Goal: Task Accomplishment & Management: Use online tool/utility

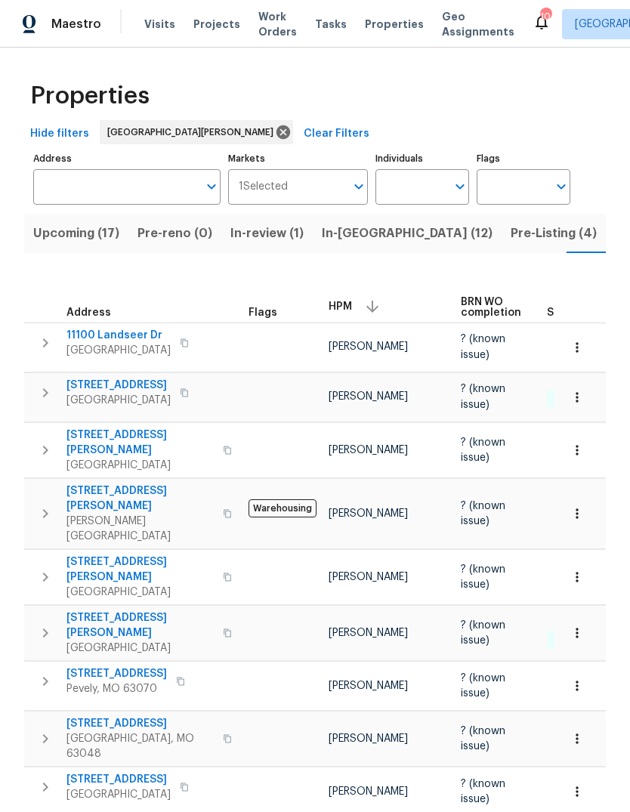
scroll to position [0, 41]
click at [328, 237] on span "In-[GEOGRAPHIC_DATA] (12)" at bounding box center [366, 233] width 171 height 21
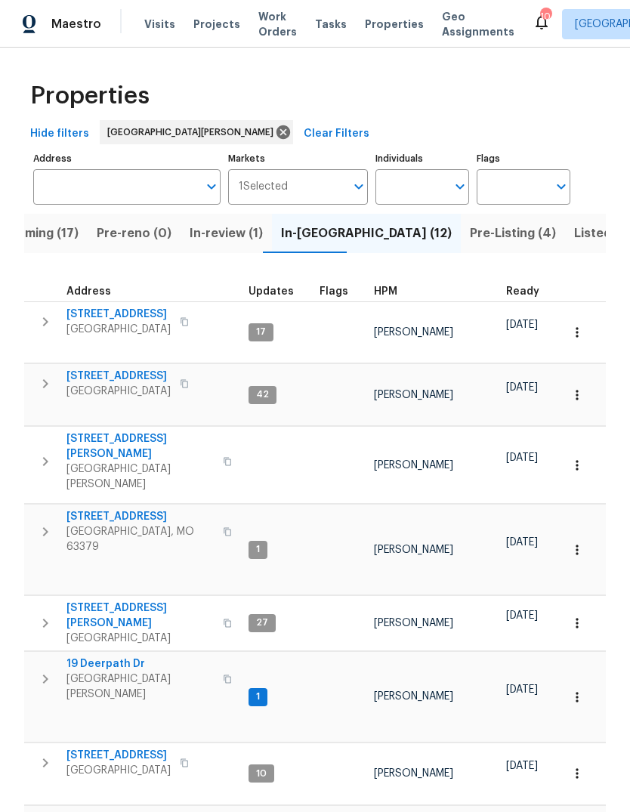
click at [387, 291] on span "HPM" at bounding box center [385, 291] width 23 height 11
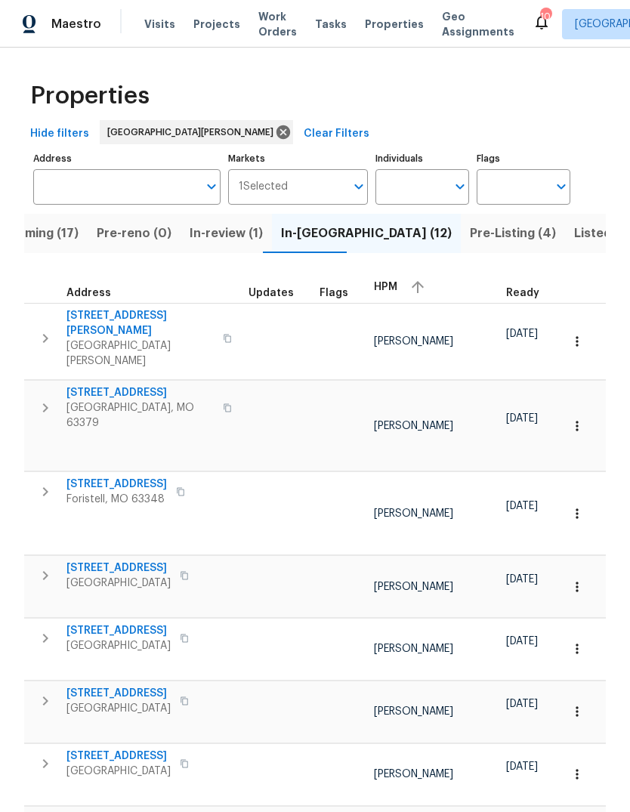
click at [406, 288] on button "button" at bounding box center [417, 287] width 23 height 23
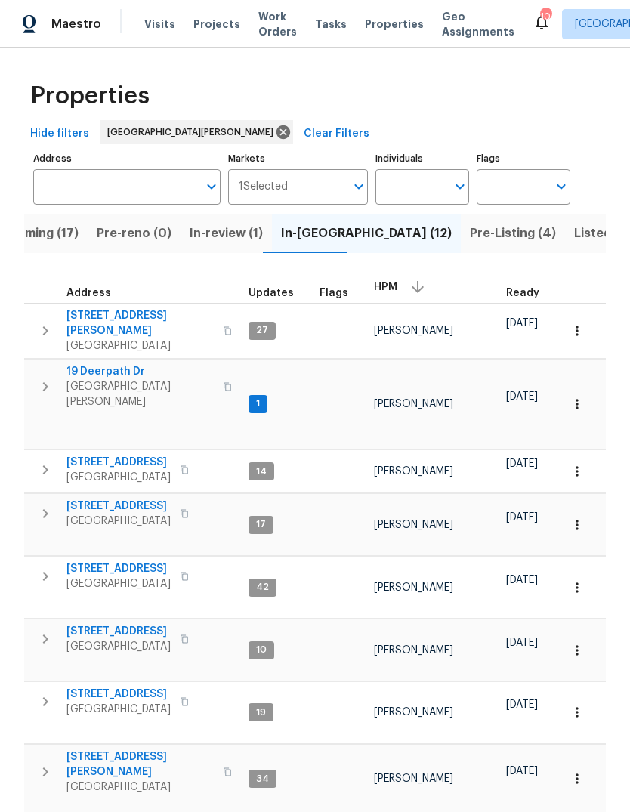
click at [135, 367] on span "19 Deerpath Dr" at bounding box center [139, 371] width 147 height 15
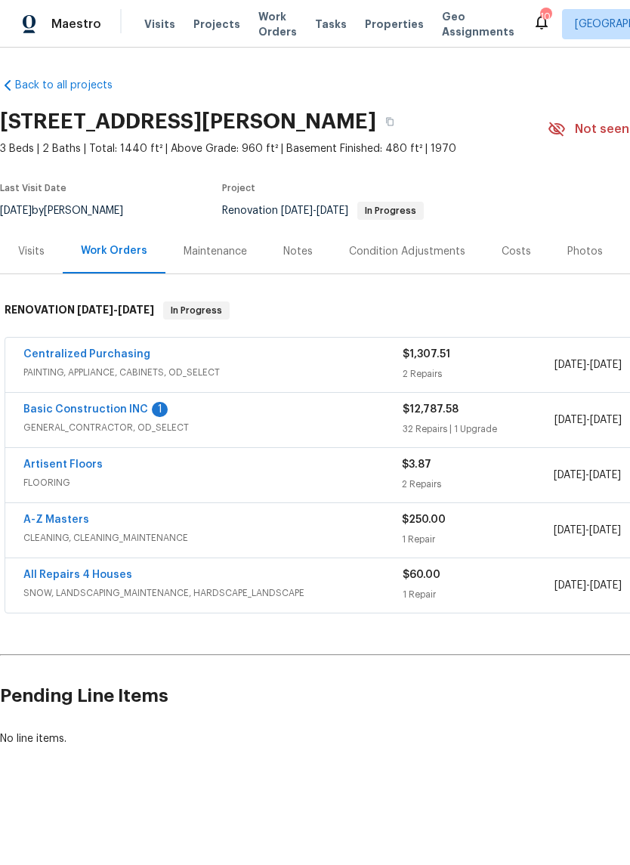
click at [122, 412] on link "Basic Construction INC" at bounding box center [85, 409] width 125 height 11
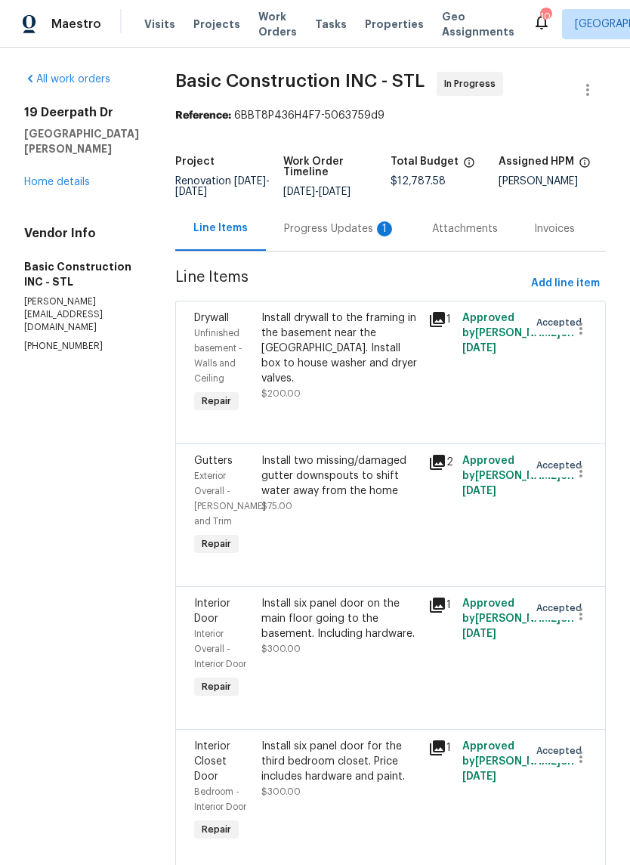
click at [320, 231] on div "Progress Updates 1" at bounding box center [340, 228] width 112 height 15
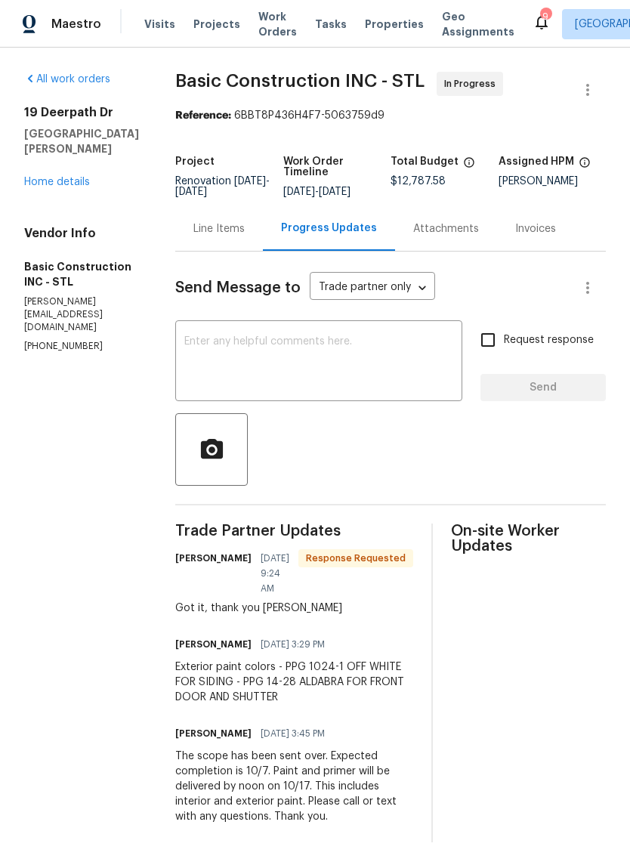
click at [76, 180] on link "Home details" at bounding box center [57, 182] width 66 height 11
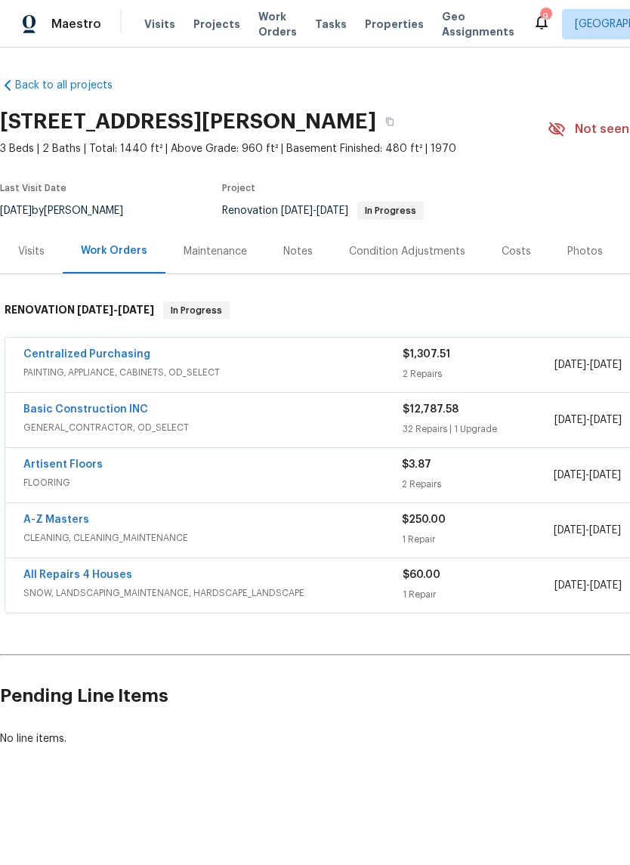
click at [305, 251] on div "Notes" at bounding box center [297, 251] width 29 height 15
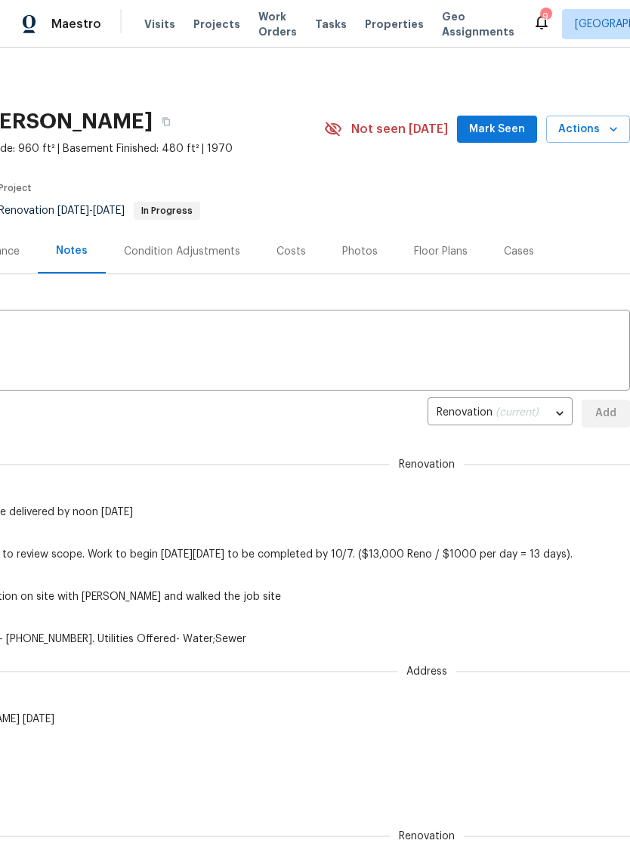
scroll to position [0, 224]
click at [500, 133] on span "Mark Seen" at bounding box center [497, 129] width 56 height 19
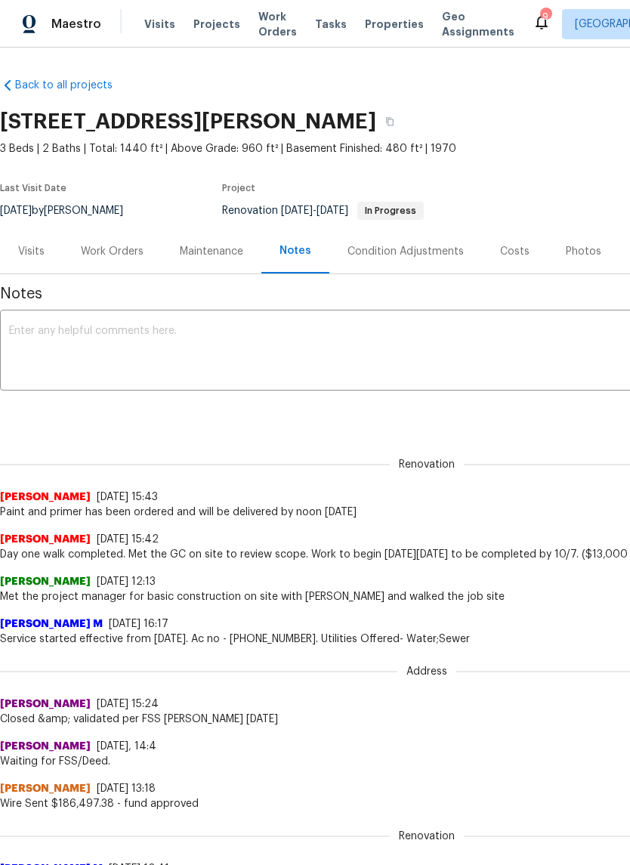
scroll to position [0, 0]
click at [125, 254] on div "Work Orders" at bounding box center [112, 251] width 63 height 15
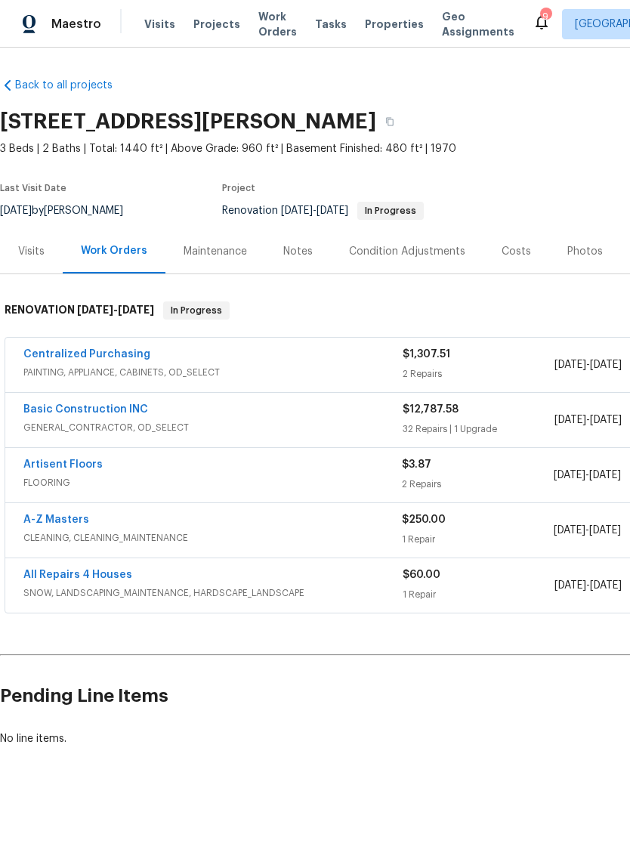
click at [112, 406] on link "Basic Construction INC" at bounding box center [85, 409] width 125 height 11
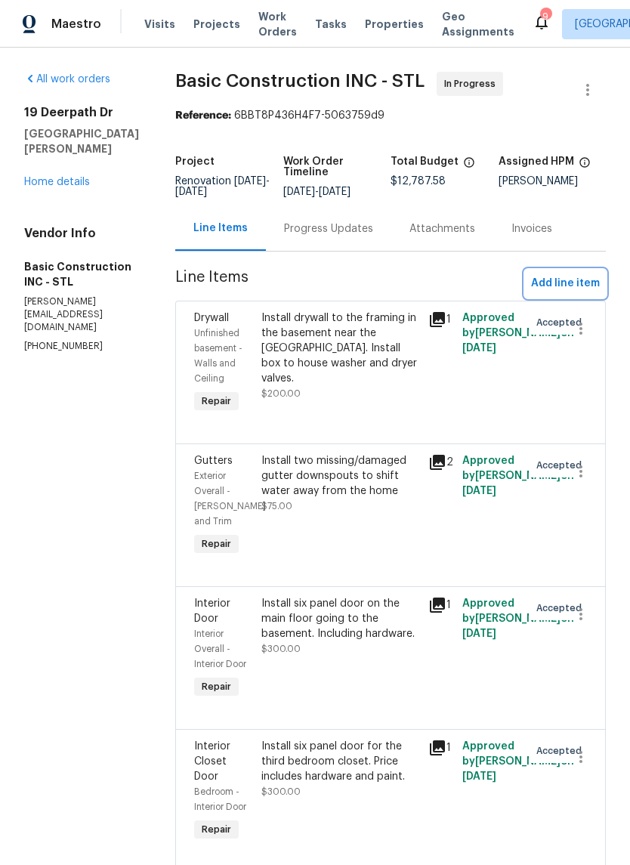
click at [599, 288] on span "Add line item" at bounding box center [565, 283] width 69 height 19
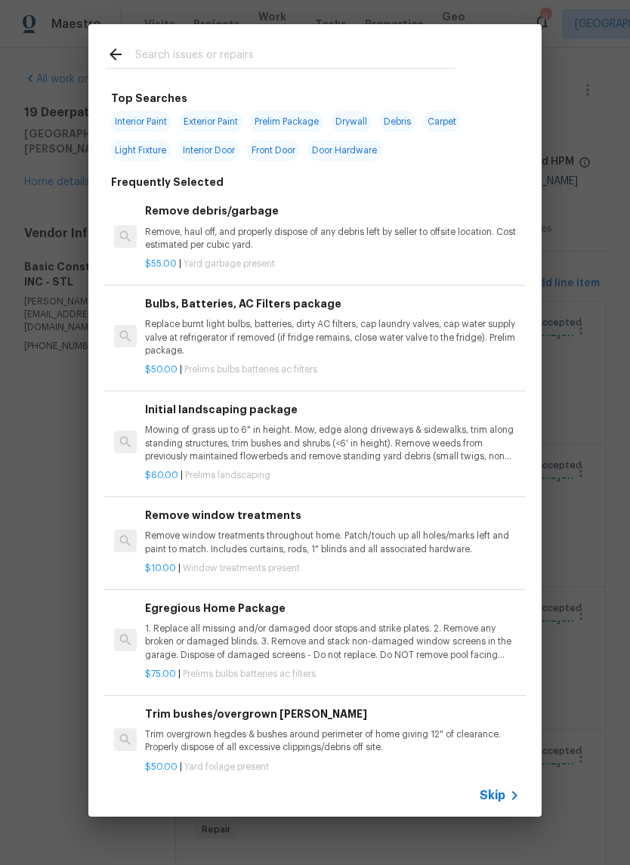
click at [508, 794] on icon at bounding box center [514, 795] width 18 height 18
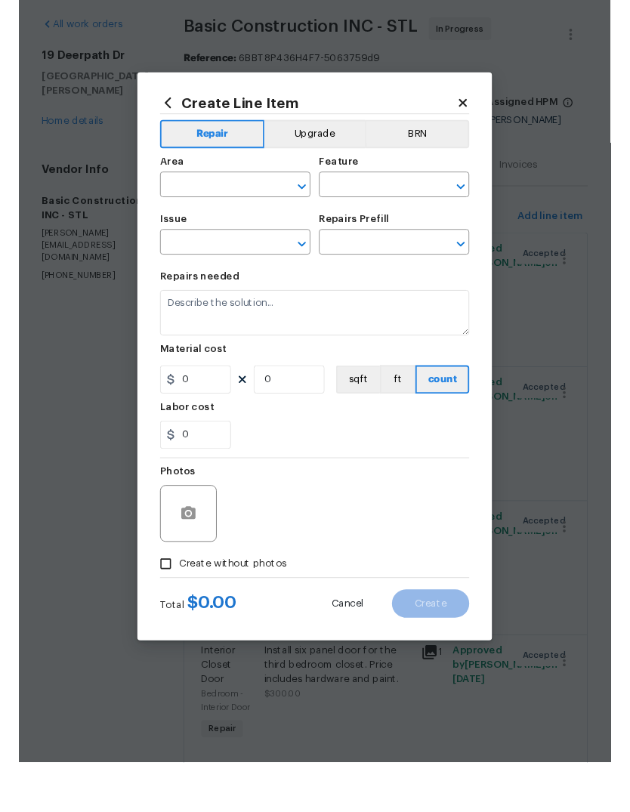
scroll to position [37, 0]
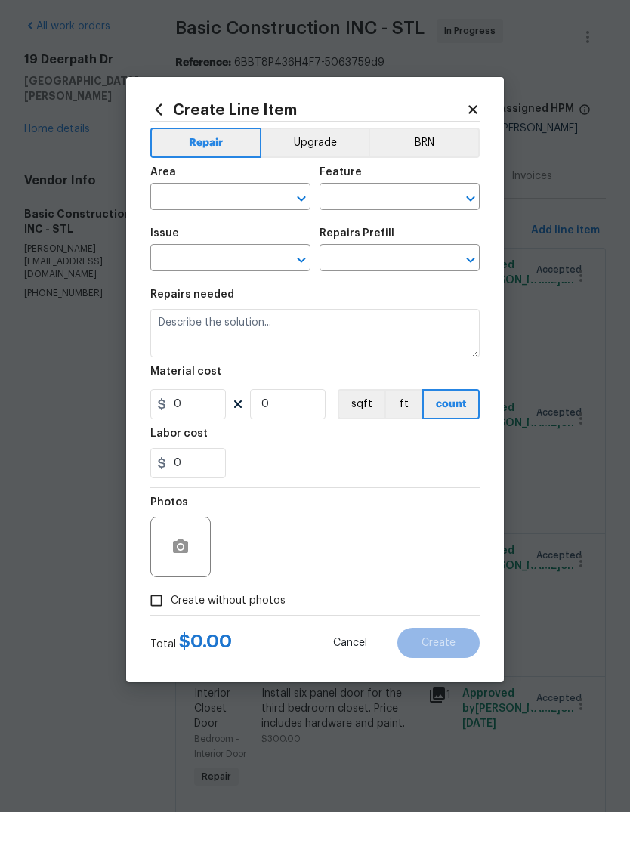
click at [239, 239] on input "text" at bounding box center [209, 250] width 118 height 23
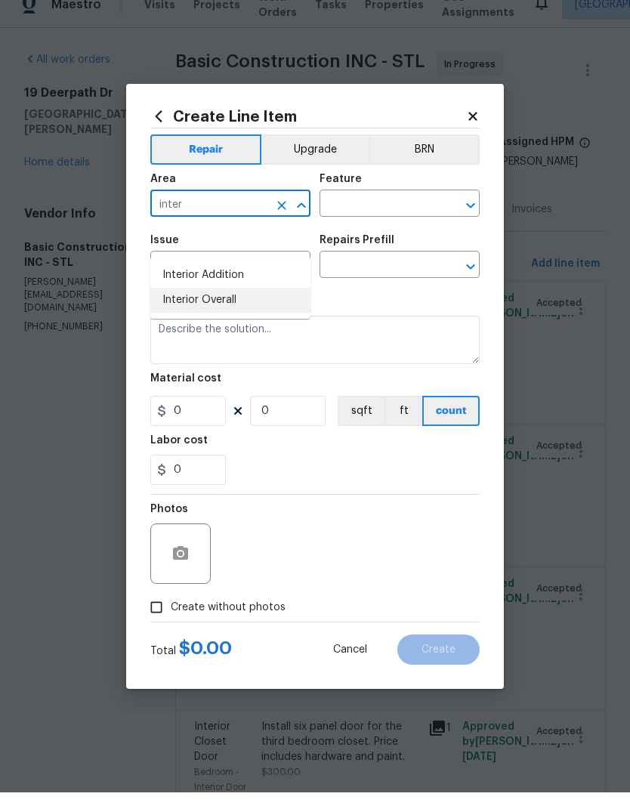
click at [268, 307] on li "Interior Overall" at bounding box center [230, 319] width 160 height 25
type input "Interior Overall"
click at [390, 213] on input "text" at bounding box center [378, 224] width 118 height 23
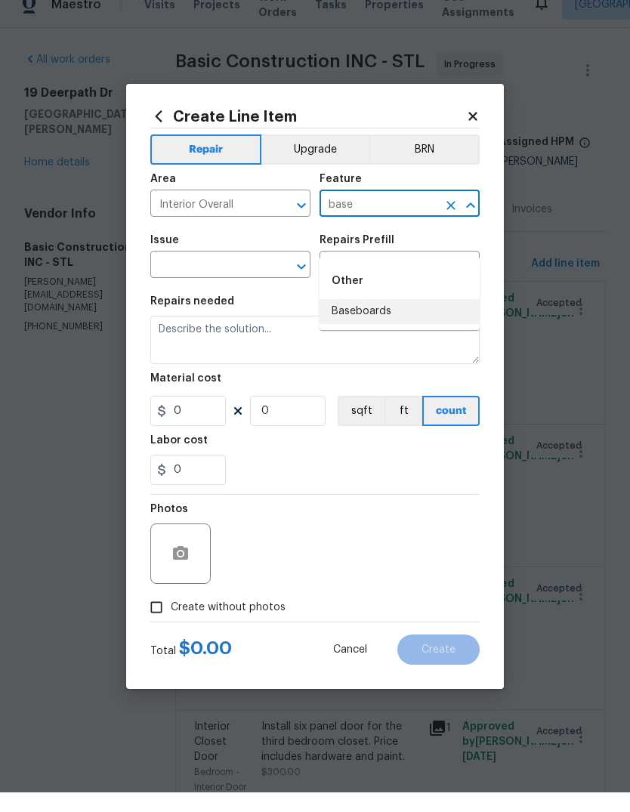
click at [402, 319] on li "Baseboards" at bounding box center [399, 331] width 160 height 25
type input "Baseboards"
click at [226, 274] on input "text" at bounding box center [209, 285] width 118 height 23
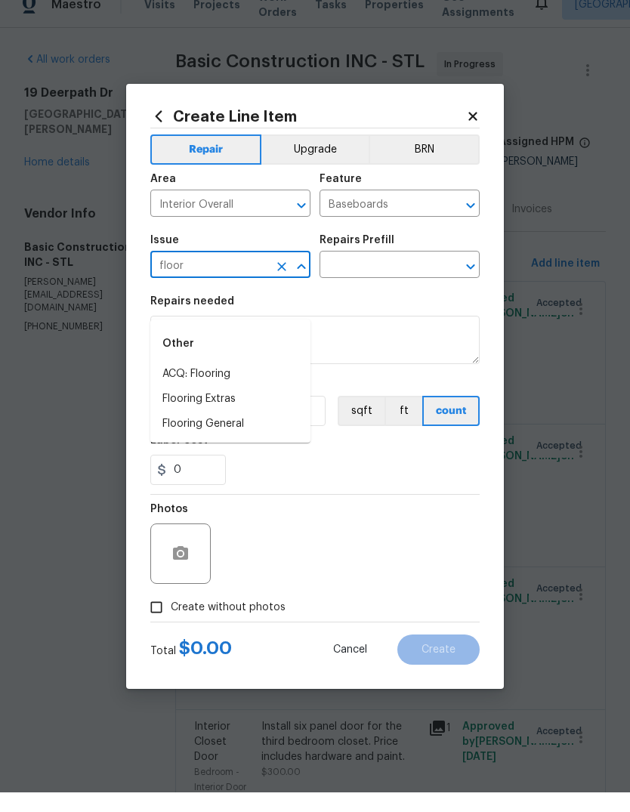
click at [270, 406] on li "Flooring Extras" at bounding box center [230, 418] width 160 height 25
type input "Flooring Extras"
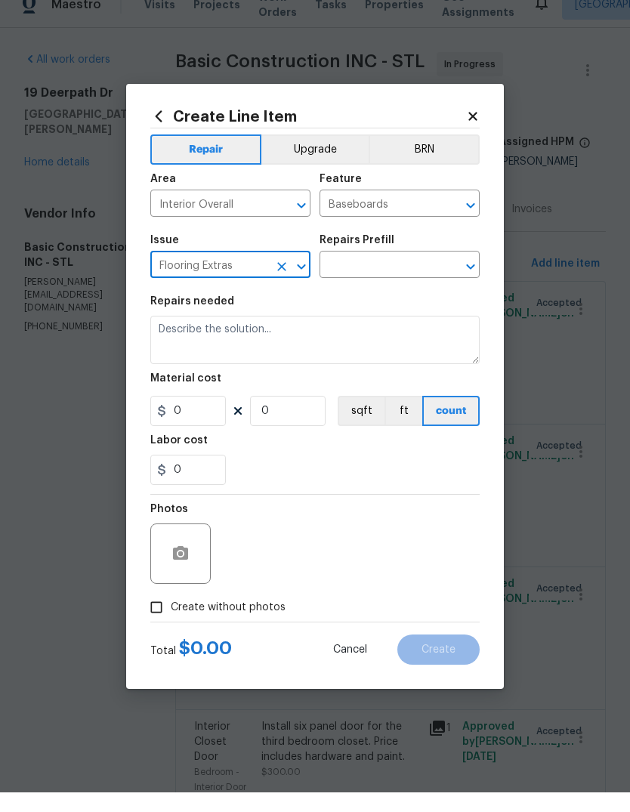
click at [405, 274] on input "text" at bounding box center [378, 285] width 118 height 23
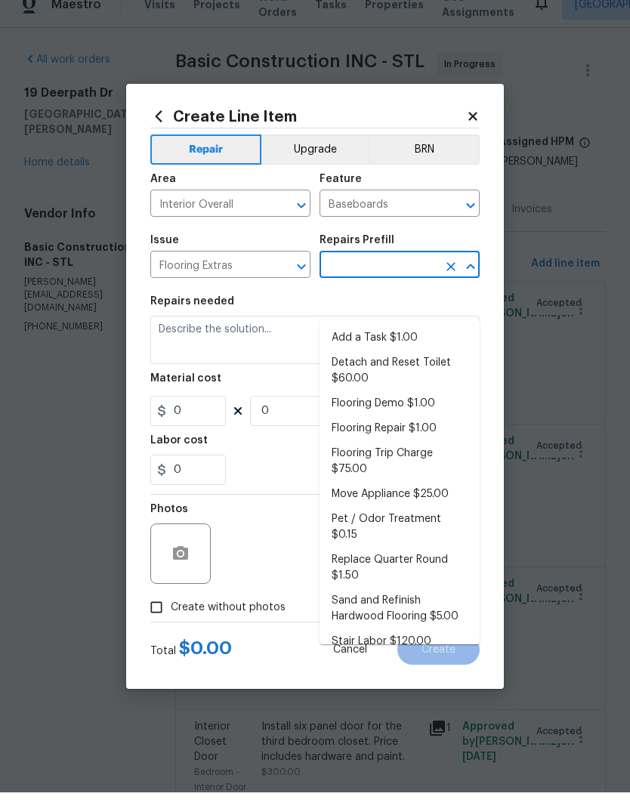
click at [285, 282] on icon "Clear" at bounding box center [281, 286] width 9 height 9
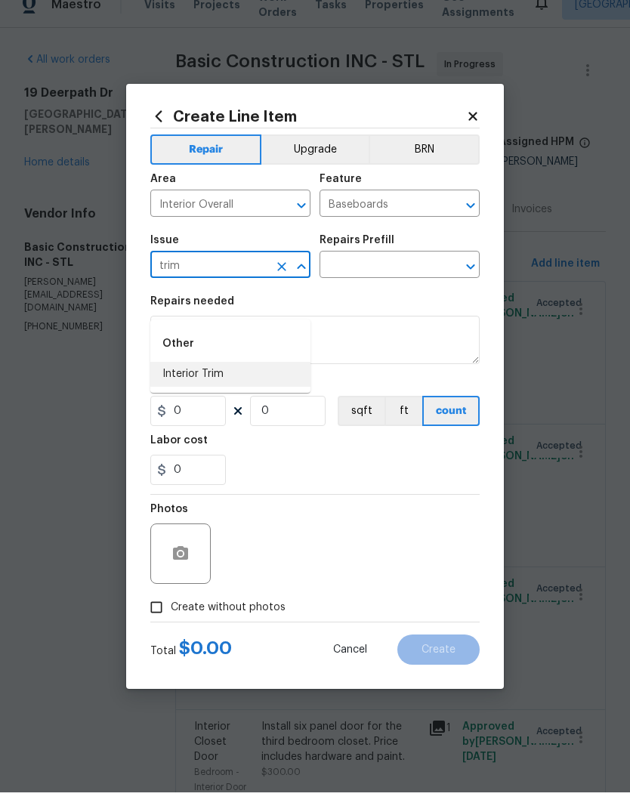
click at [270, 381] on li "Interior Trim" at bounding box center [230, 393] width 160 height 25
type input "Interior Trim"
click at [416, 274] on input "text" at bounding box center [378, 285] width 118 height 23
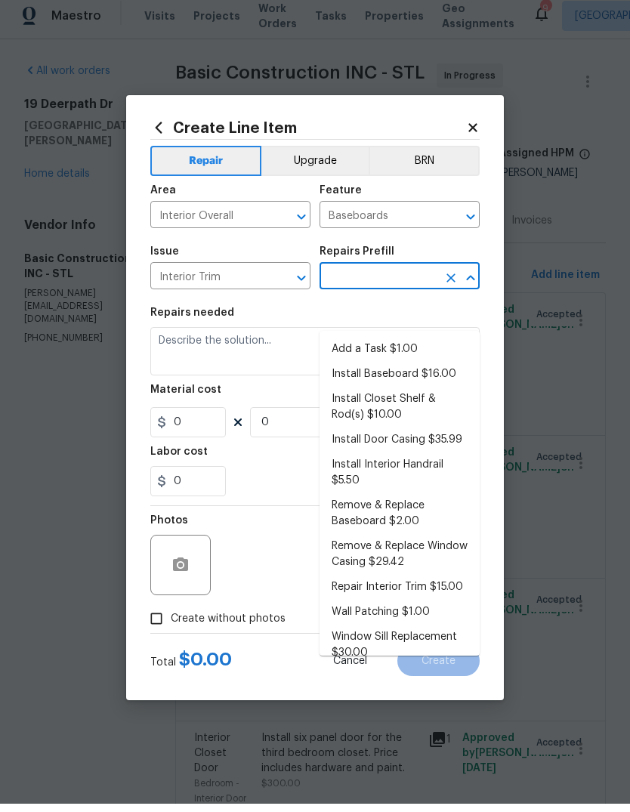
scroll to position [34, 0]
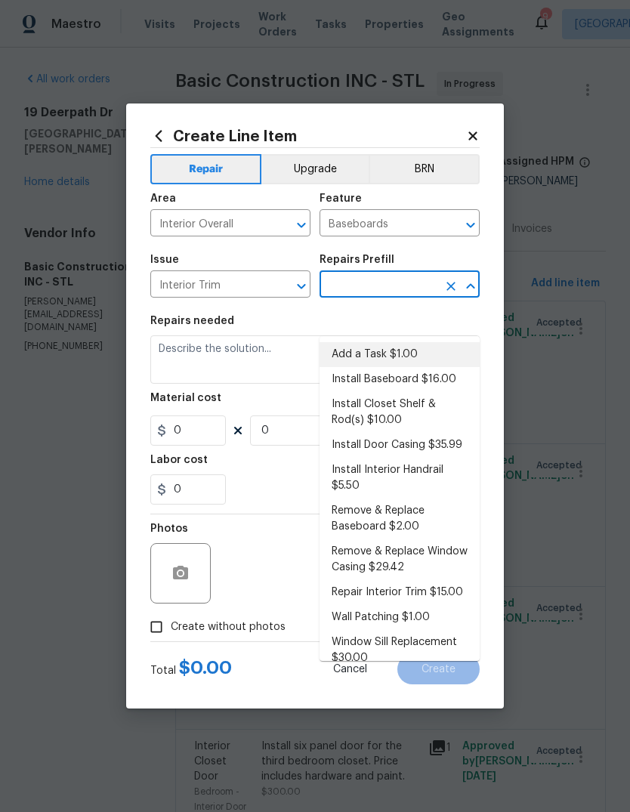
click at [407, 342] on li "Add a Task $1.00" at bounding box center [399, 354] width 160 height 25
type input "Add a Task $1.00"
type input "Interior Trim"
type textarea "HPM to detail"
type input "1"
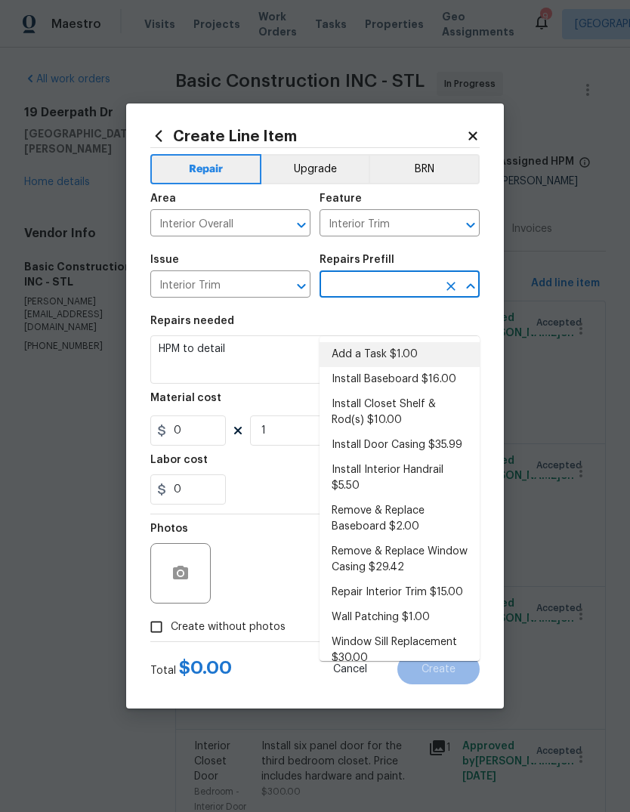
type input "Add a Task $1.00"
type input "1"
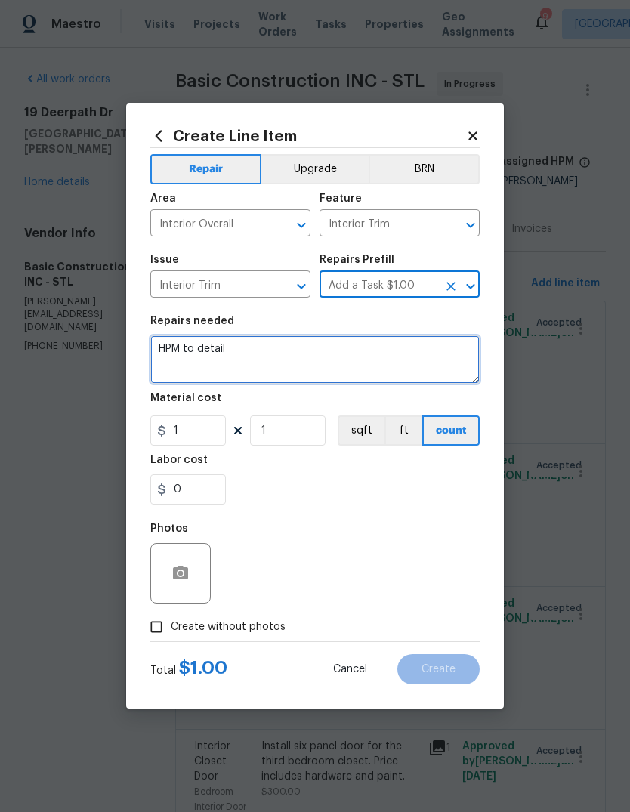
click at [294, 350] on textarea "HPM to detail" at bounding box center [314, 359] width 329 height 48
type textarea "H"
click at [332, 350] on textarea at bounding box center [314, 359] width 329 height 48
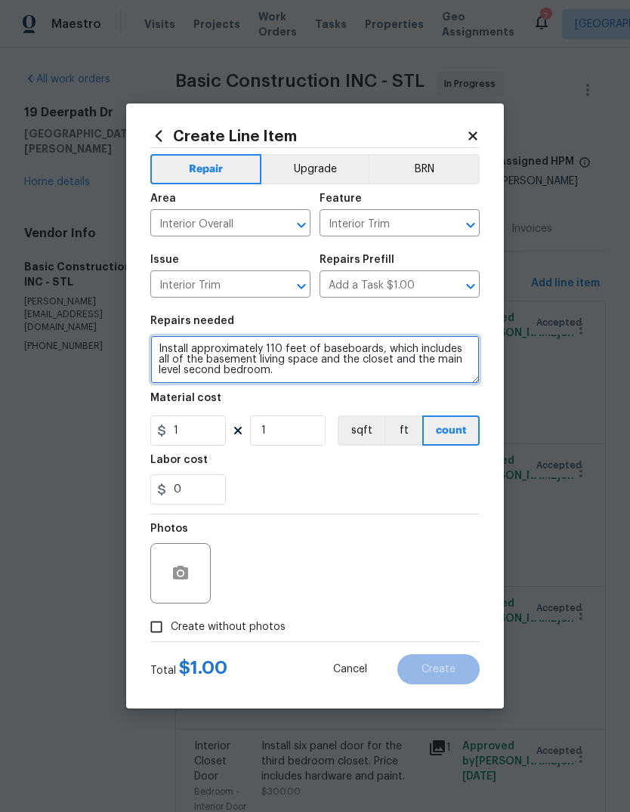
type textarea "Install approximately 110 feet of baseboards, which includes all of the basemen…"
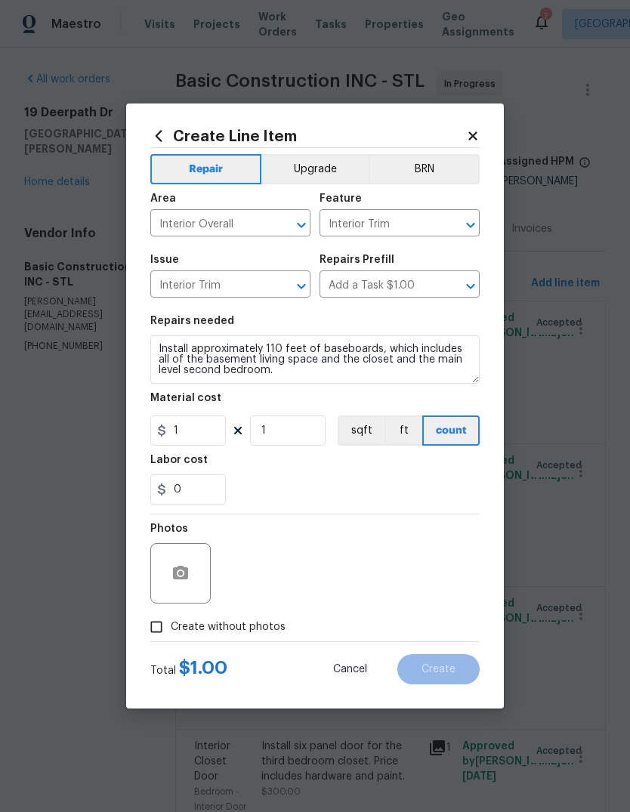
click at [280, 483] on div "0" at bounding box center [314, 489] width 329 height 30
click at [214, 430] on input "1" at bounding box center [188, 430] width 76 height 30
click at [324, 432] on input "1" at bounding box center [288, 430] width 76 height 30
click at [211, 438] on input "110" at bounding box center [188, 430] width 76 height 30
type input "275"
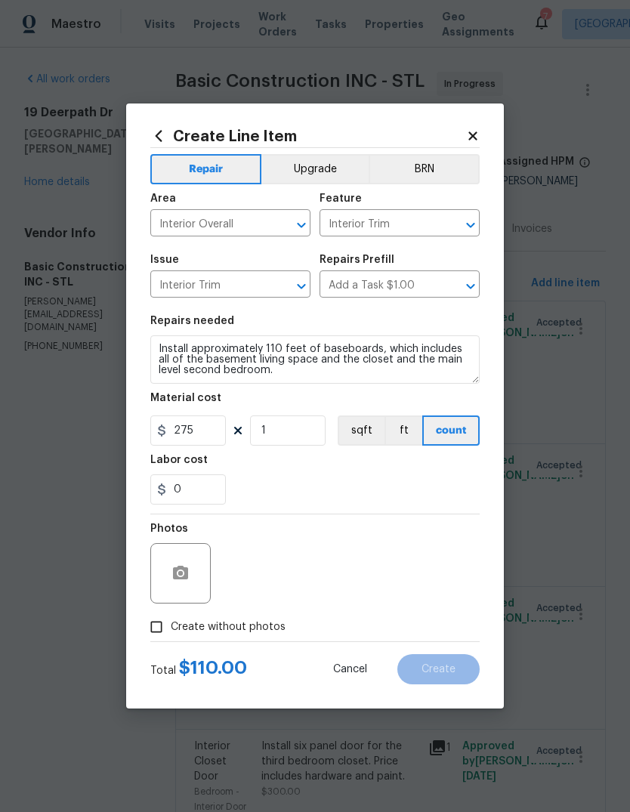
click at [335, 486] on div "0" at bounding box center [314, 489] width 329 height 30
click at [258, 635] on span "Create without photos" at bounding box center [228, 627] width 115 height 16
click at [171, 636] on input "Create without photos" at bounding box center [156, 626] width 29 height 29
checkbox input "true"
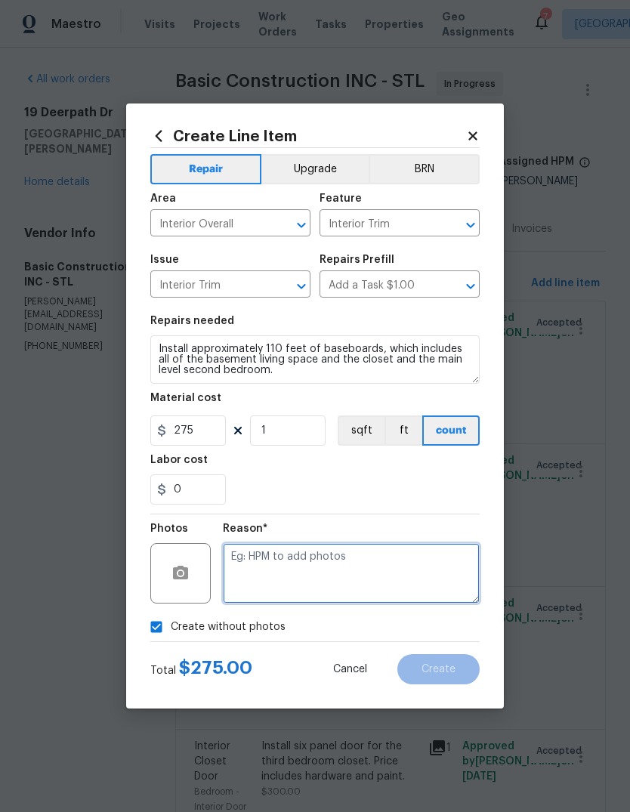
click at [323, 580] on textarea at bounding box center [351, 573] width 257 height 60
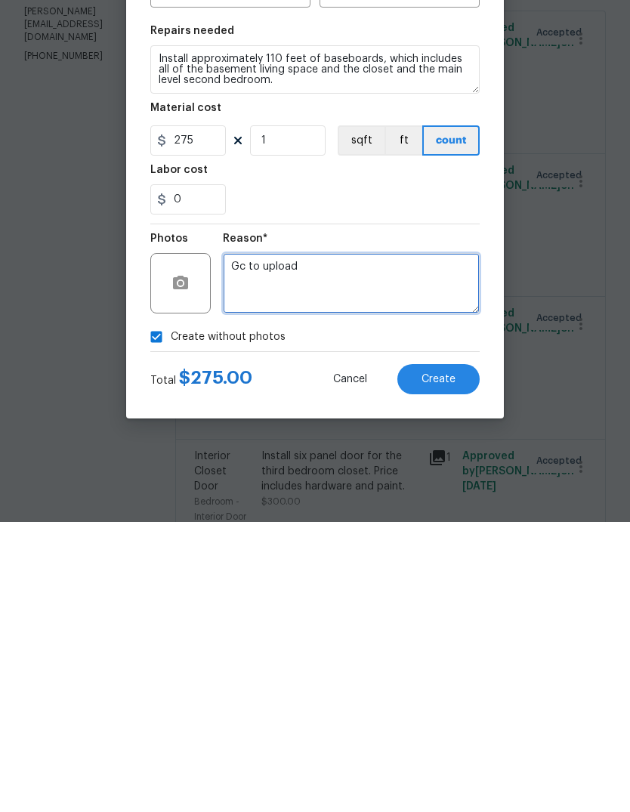
type textarea "Gc to upload"
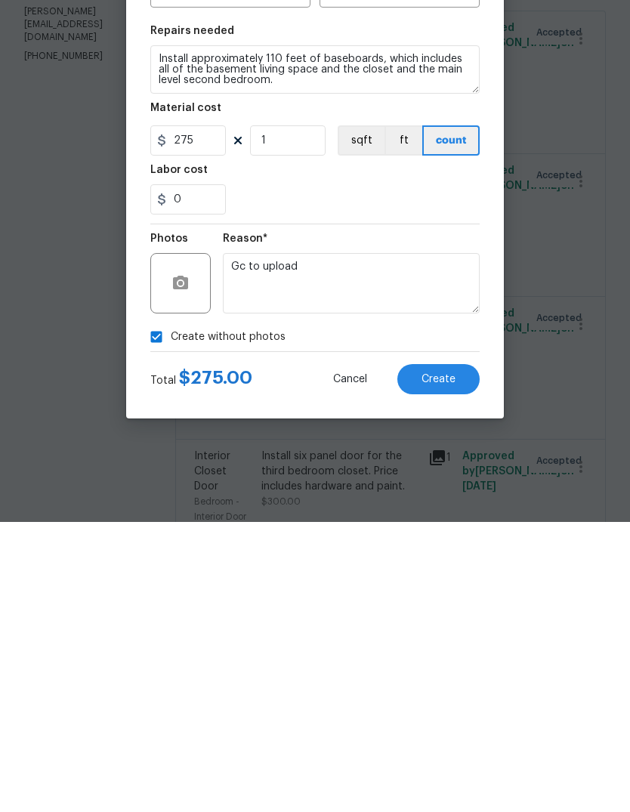
click at [459, 654] on button "Create" at bounding box center [438, 669] width 82 height 30
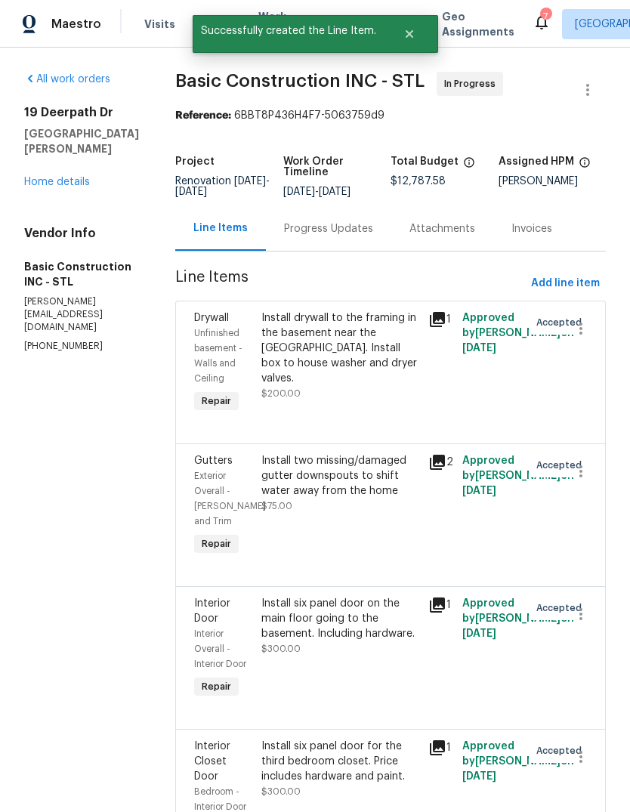
scroll to position [0, 0]
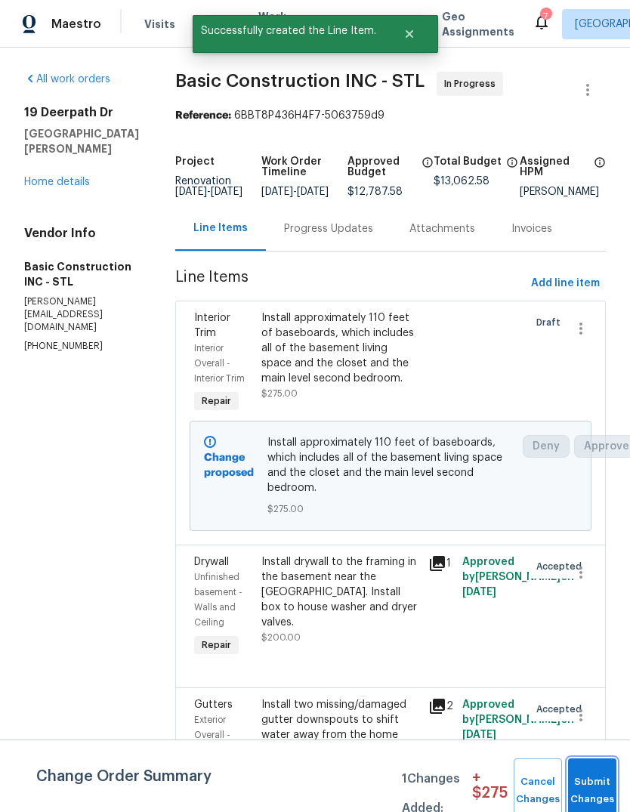
click at [584, 788] on button "Submit Changes" at bounding box center [592, 790] width 48 height 65
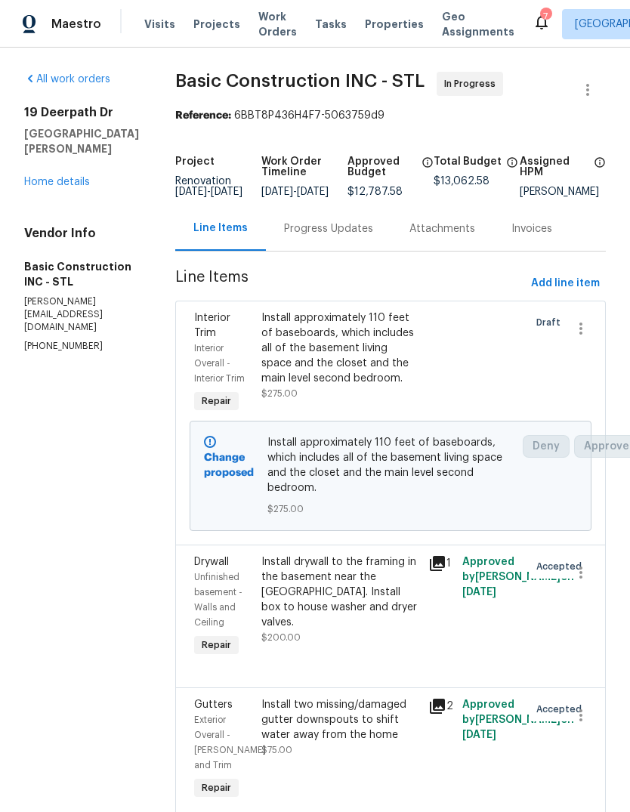
click at [72, 187] on link "Home details" at bounding box center [57, 182] width 66 height 11
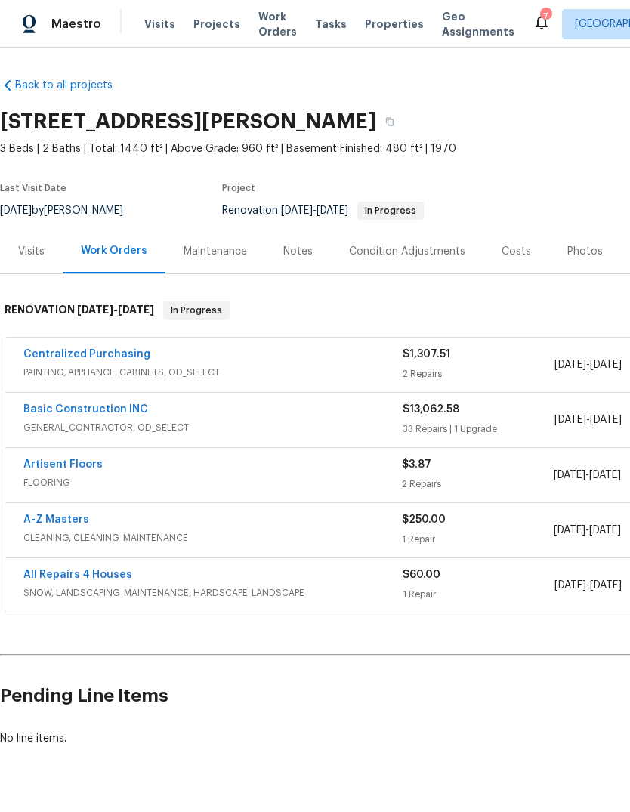
click at [130, 408] on link "Basic Construction INC" at bounding box center [85, 409] width 125 height 11
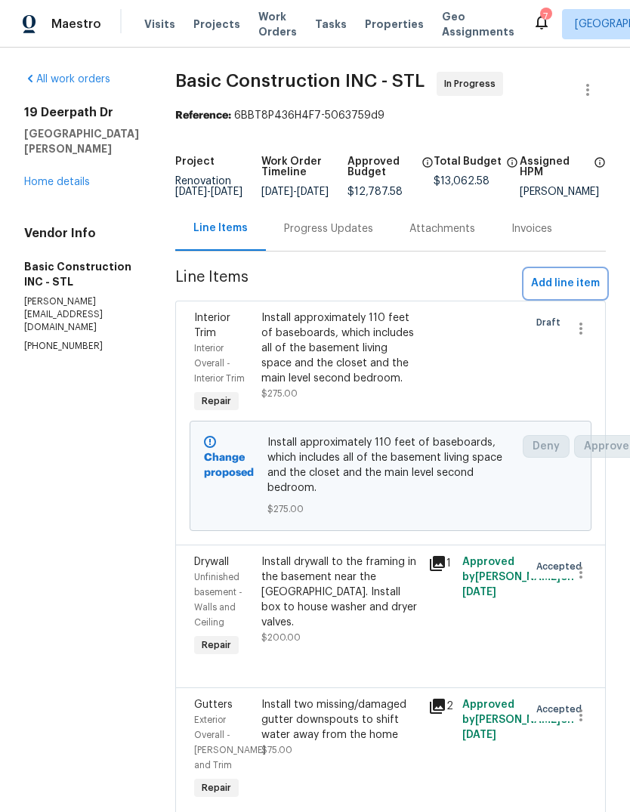
click at [577, 293] on span "Add line item" at bounding box center [565, 283] width 69 height 19
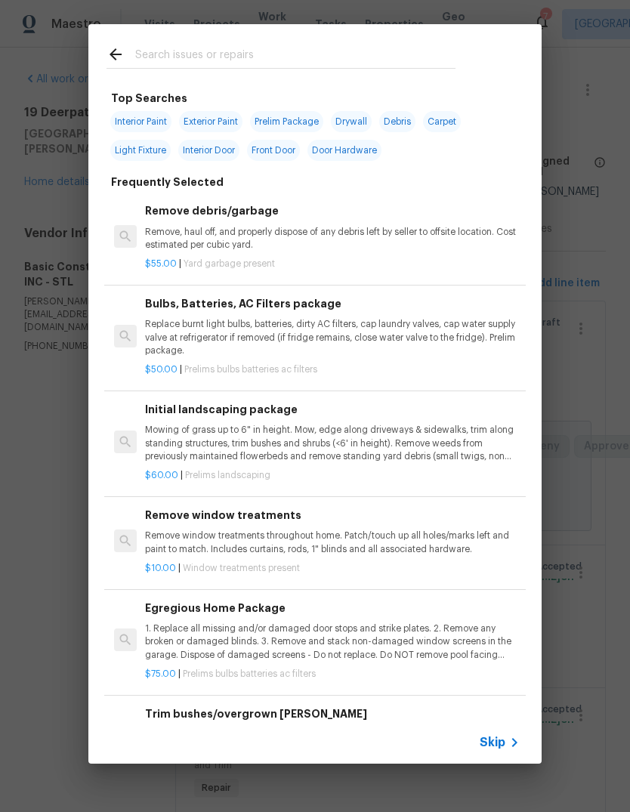
click at [502, 739] on span "Skip" at bounding box center [492, 742] width 26 height 15
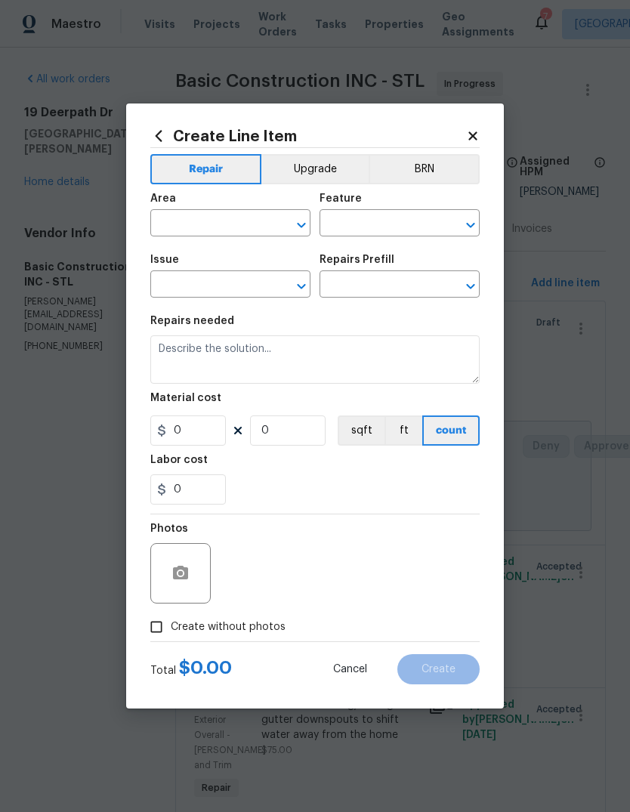
click at [227, 246] on span "Issue ​" at bounding box center [230, 275] width 160 height 61
click at [236, 228] on input "text" at bounding box center [209, 224] width 118 height 23
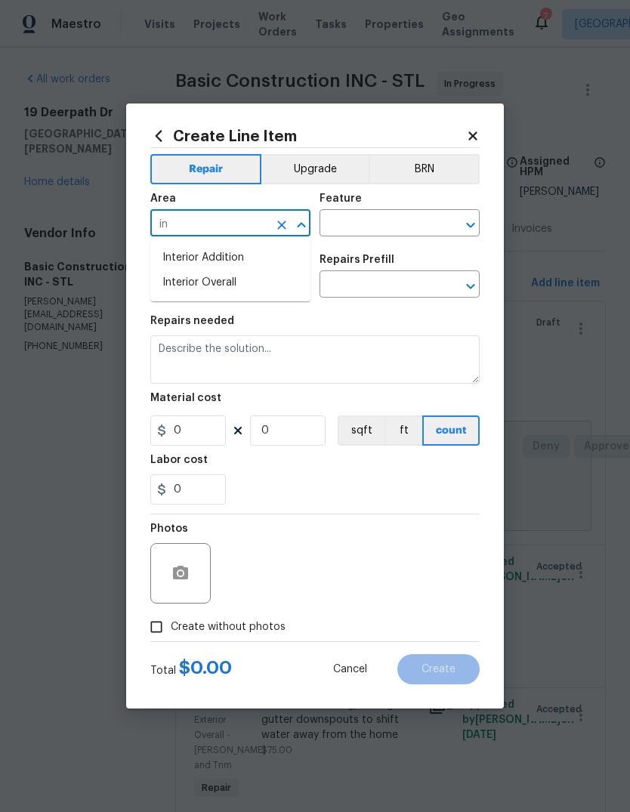
type input "i"
click at [270, 290] on li "Exterior Overall" at bounding box center [230, 282] width 160 height 25
type input "Exterior Overall"
click at [389, 219] on input "text" at bounding box center [378, 224] width 118 height 23
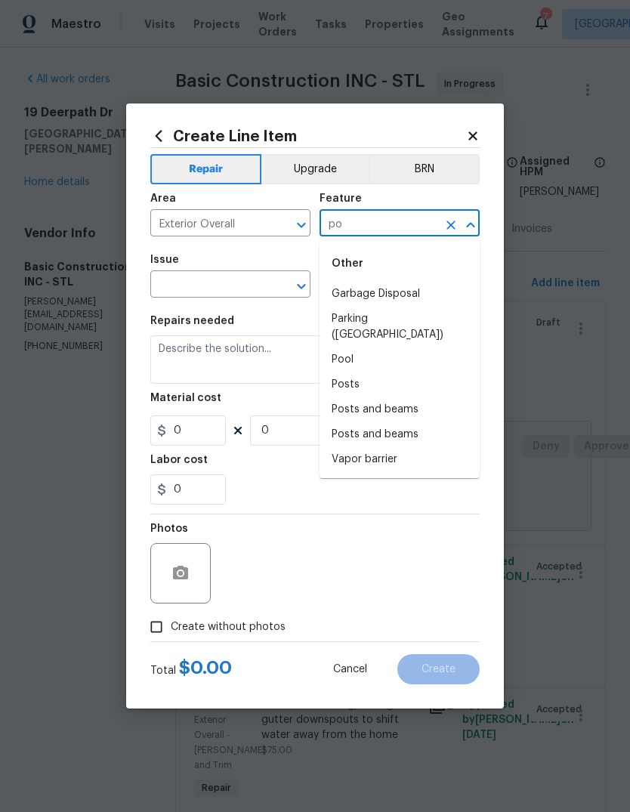
type input "p"
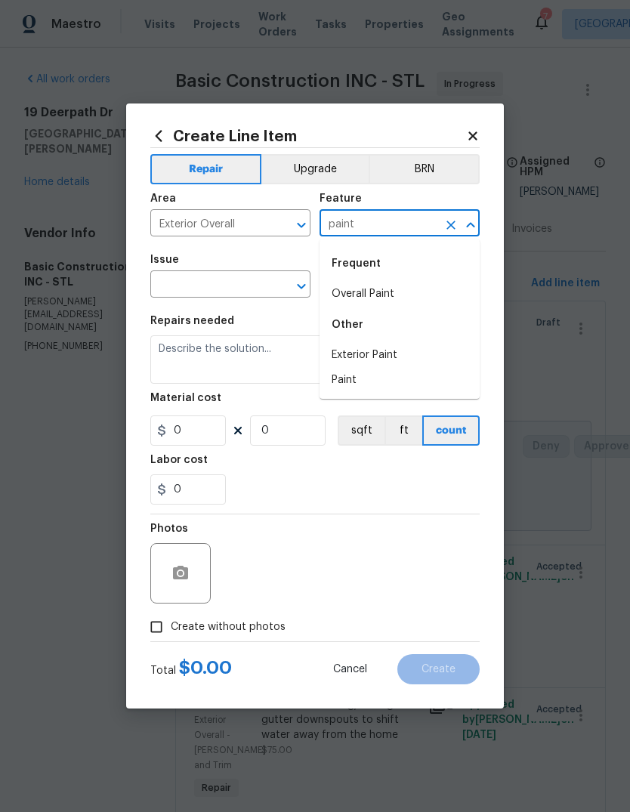
click at [408, 296] on li "Overall Paint" at bounding box center [399, 294] width 160 height 25
type input "Overall Paint"
click at [252, 285] on input "text" at bounding box center [209, 285] width 118 height 23
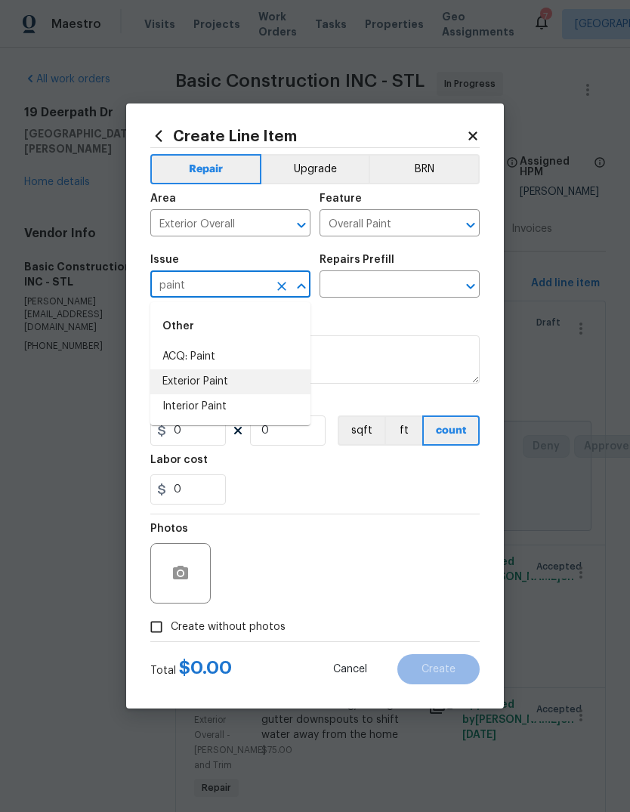
click at [255, 379] on li "Exterior Paint" at bounding box center [230, 381] width 160 height 25
type input "Exterior Paint"
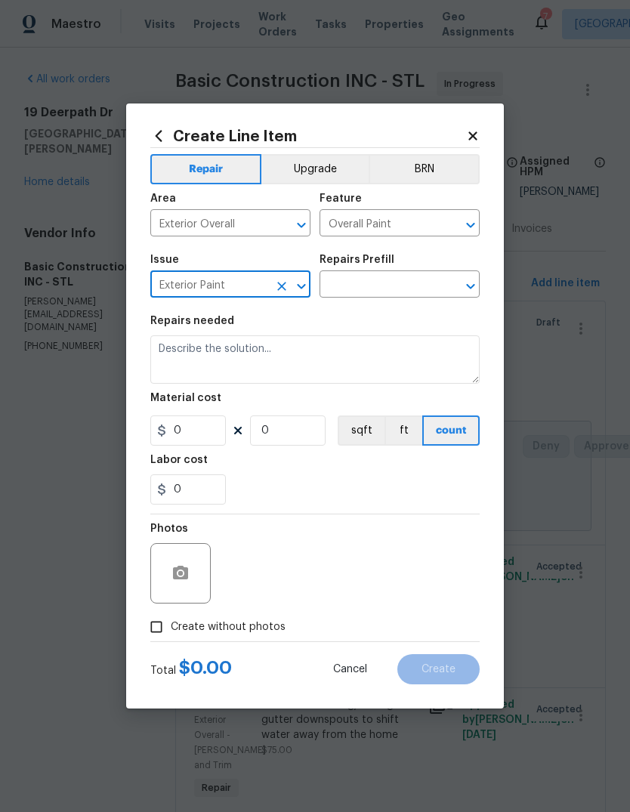
click at [390, 280] on input "text" at bounding box center [378, 285] width 118 height 23
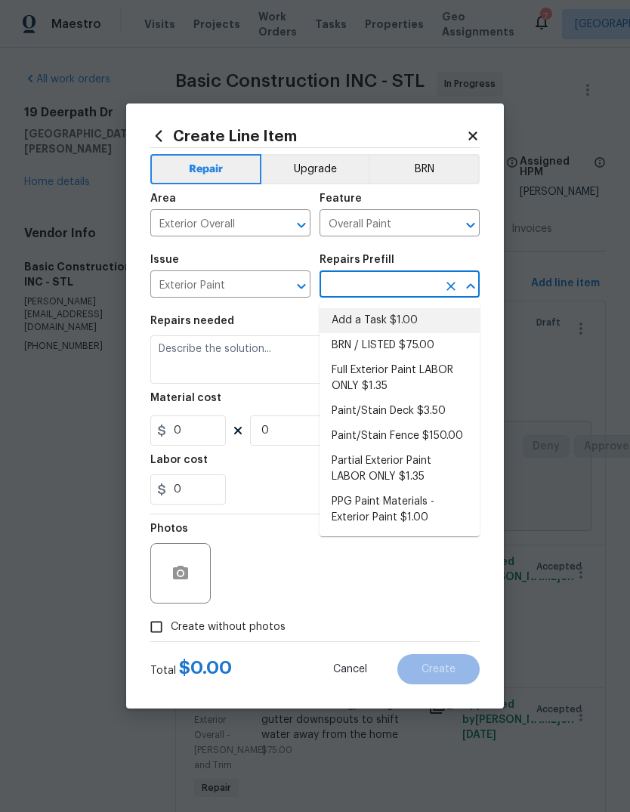
click at [414, 327] on li "Add a Task $1.00" at bounding box center [399, 320] width 160 height 25
type input "Add a Task $1.00"
type textarea "HPM to detail"
type input "1"
type input "Add a Task $1.00"
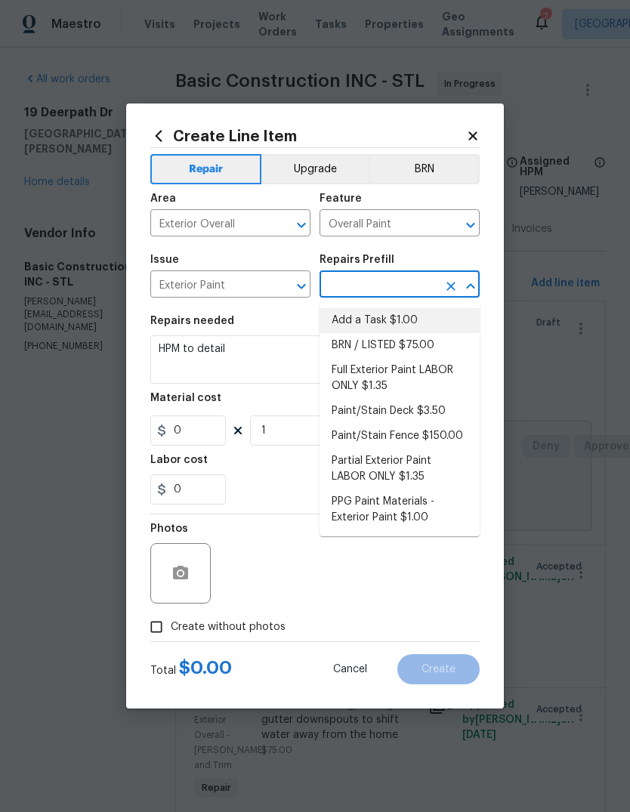
type input "1"
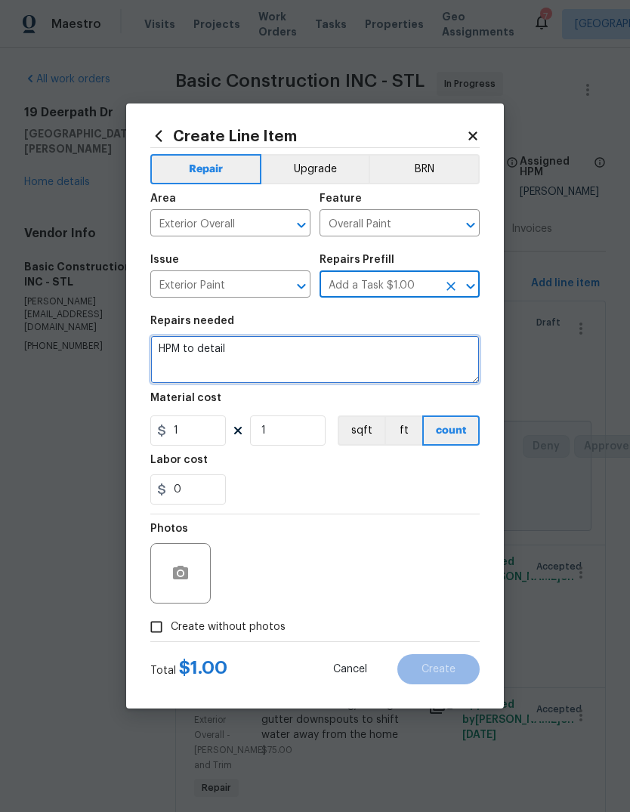
click at [369, 375] on textarea "HPM to detail" at bounding box center [314, 359] width 329 height 48
type textarea "H"
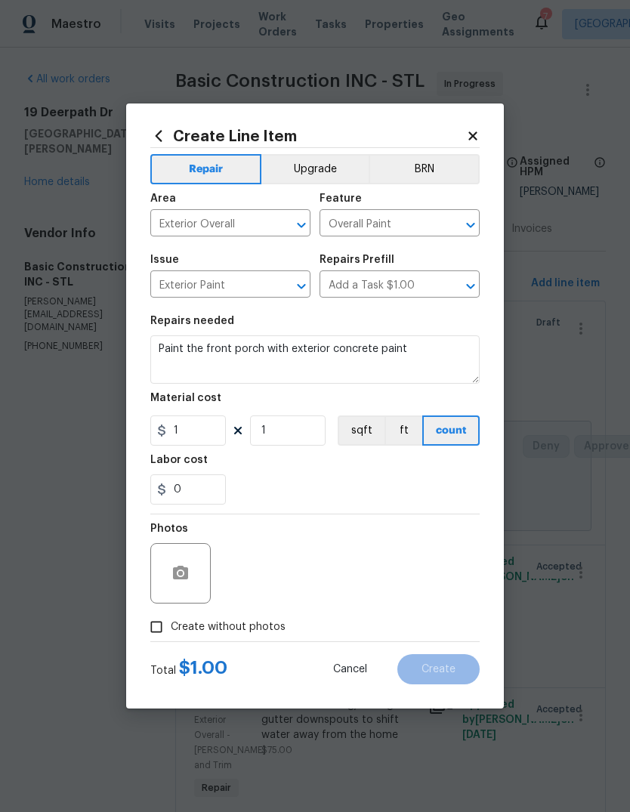
click at [418, 479] on div "0" at bounding box center [314, 489] width 329 height 30
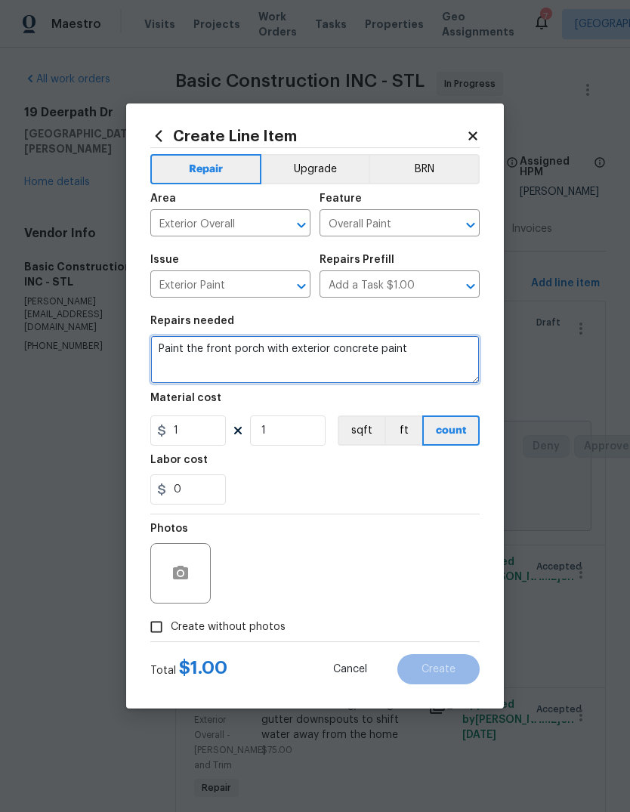
click at [267, 355] on textarea "Paint the front porch with exterior concrete paint" at bounding box center [314, 359] width 329 height 48
click at [463, 351] on textarea "Paint the front porch gray with exterior concrete paint" at bounding box center [314, 359] width 329 height 48
type textarea "Paint the front porch gray with exterior concrete paint"
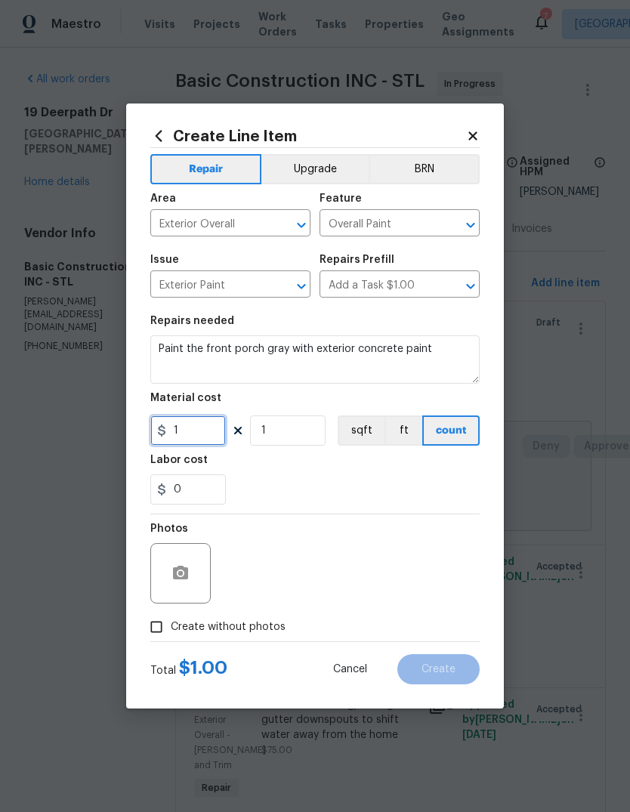
click at [211, 429] on input "1" at bounding box center [188, 430] width 76 height 30
type input "100"
click at [443, 474] on div "Labor cost" at bounding box center [314, 465] width 329 height 20
click at [184, 579] on icon "button" at bounding box center [180, 573] width 15 height 14
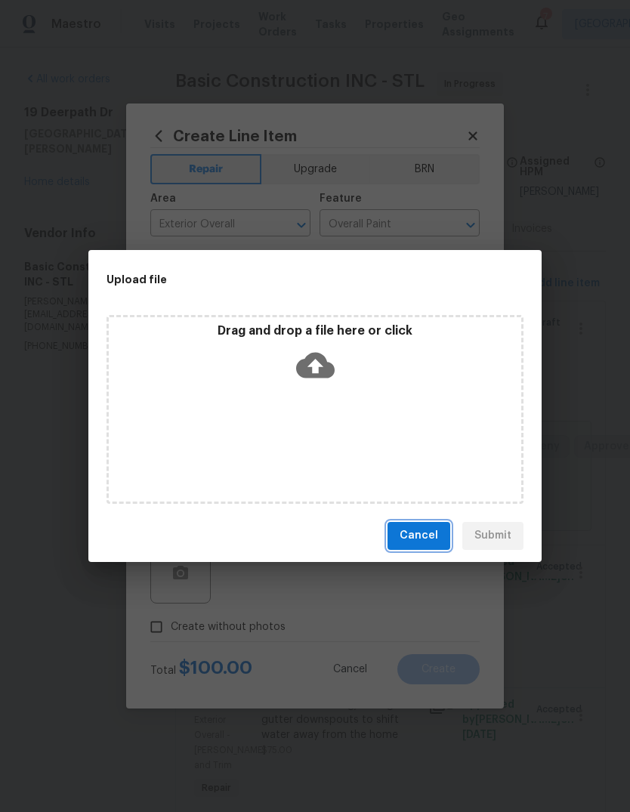
click at [415, 539] on span "Cancel" at bounding box center [418, 535] width 39 height 19
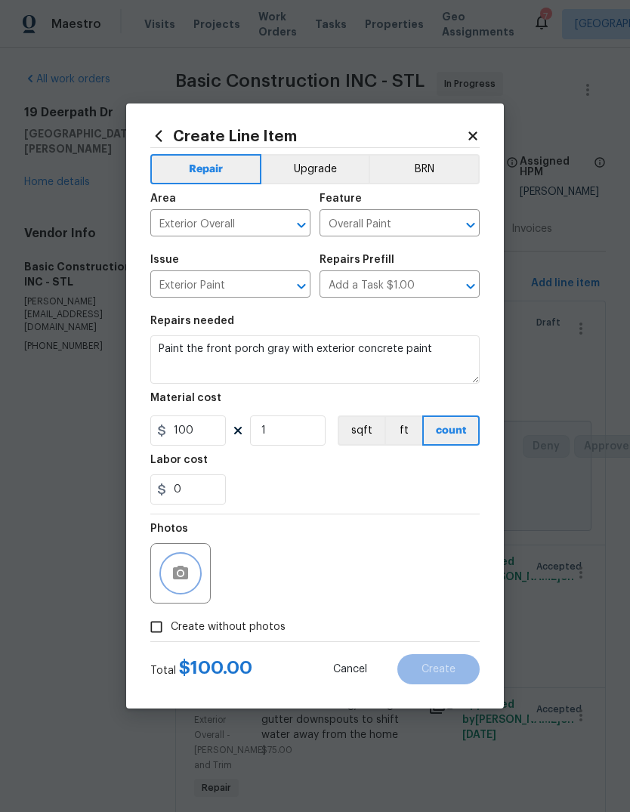
click at [181, 578] on icon "button" at bounding box center [180, 573] width 18 height 18
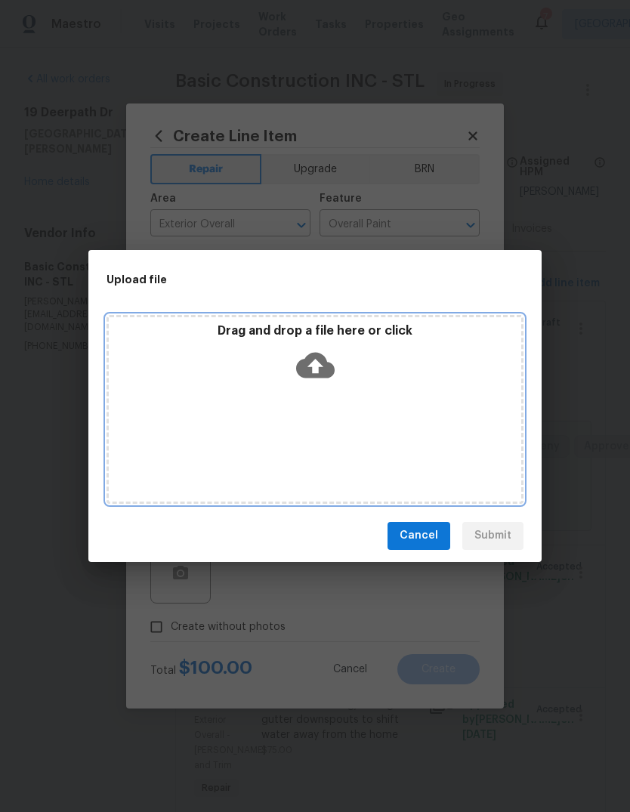
click at [326, 371] on icon at bounding box center [315, 365] width 39 height 26
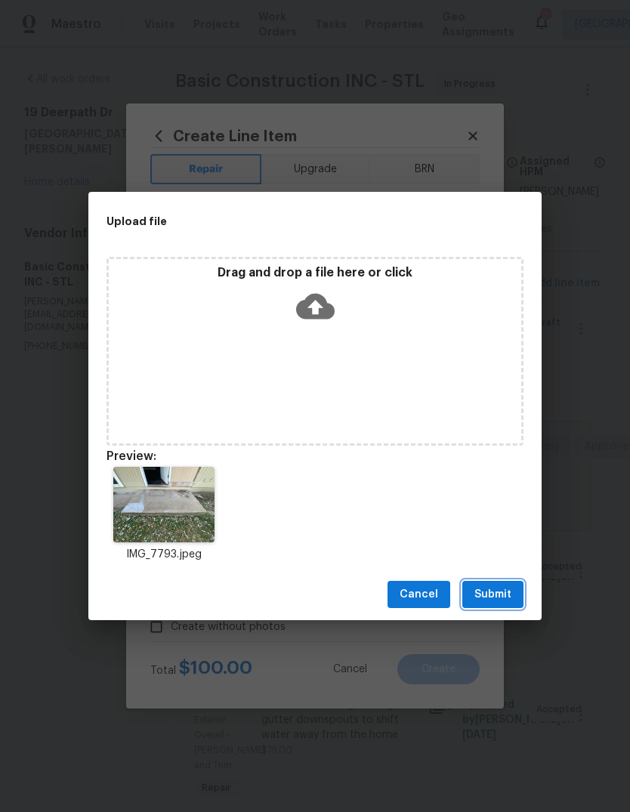
click at [505, 585] on span "Submit" at bounding box center [492, 594] width 37 height 19
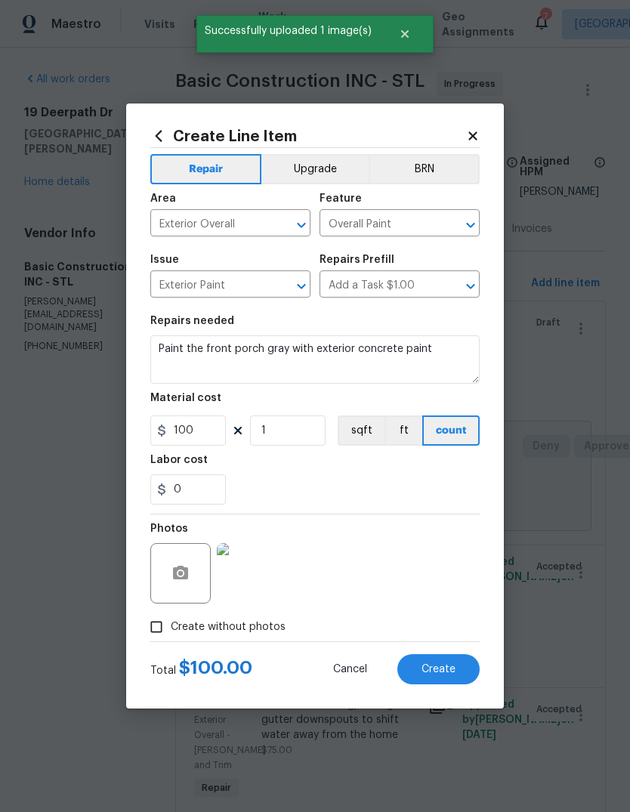
click at [449, 663] on button "Create" at bounding box center [438, 669] width 82 height 30
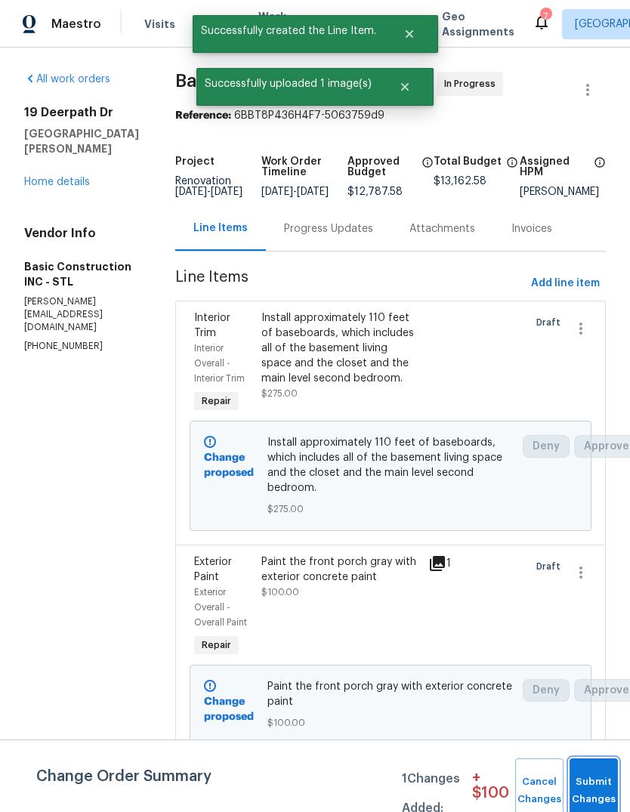
click at [589, 791] on span "Submit Changes" at bounding box center [593, 790] width 33 height 35
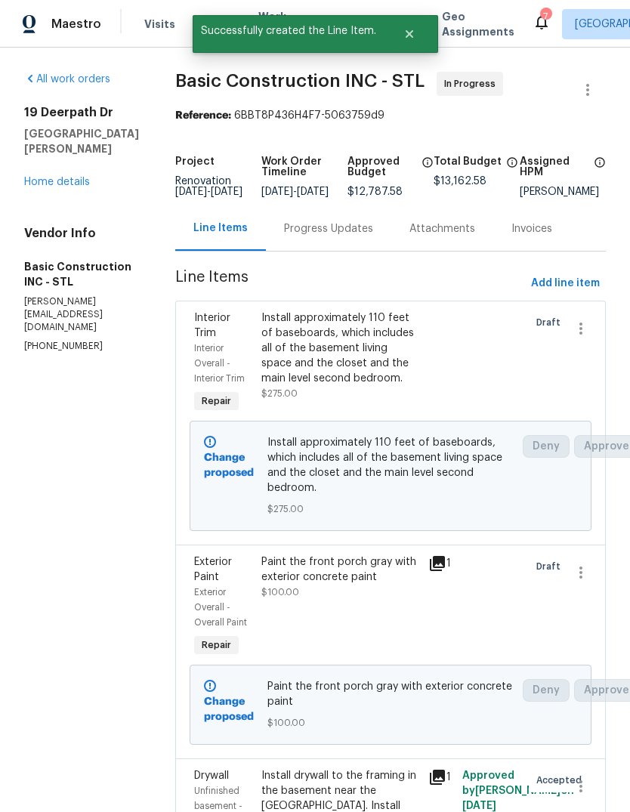
click at [310, 249] on div "Progress Updates" at bounding box center [328, 228] width 125 height 45
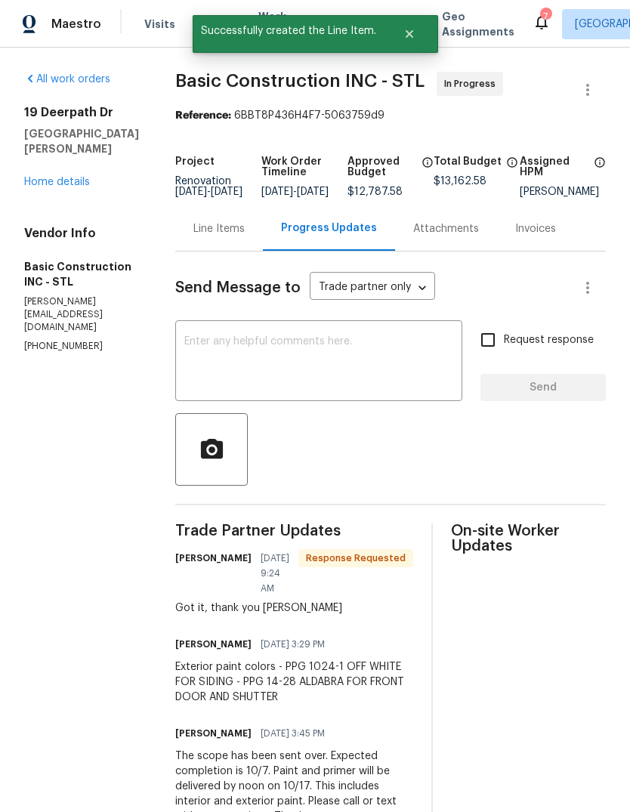
click at [375, 377] on textarea at bounding box center [318, 362] width 269 height 53
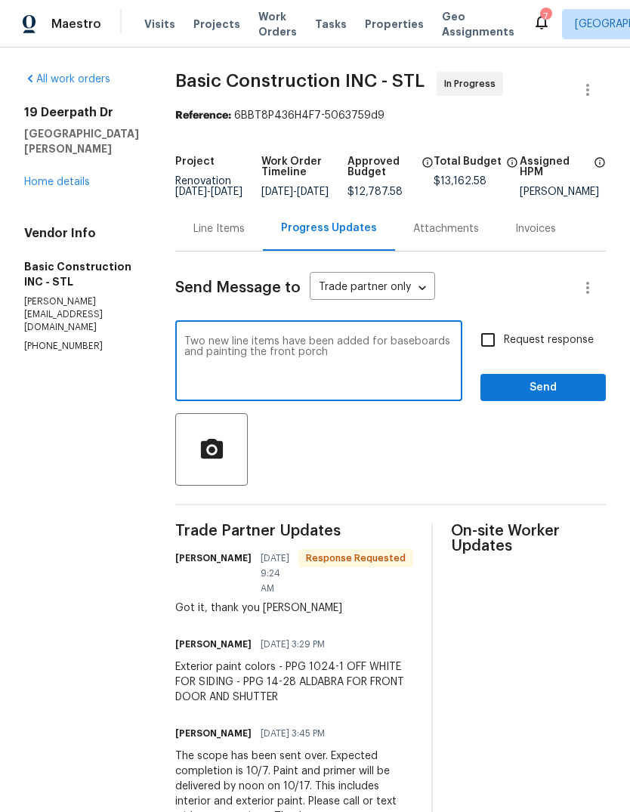
type textarea "Two new line items have been added for baseboards and painting the front porch"
click at [569, 344] on span "Request response" at bounding box center [549, 340] width 90 height 16
click at [504, 344] on input "Request response" at bounding box center [488, 340] width 32 height 32
checkbox input "true"
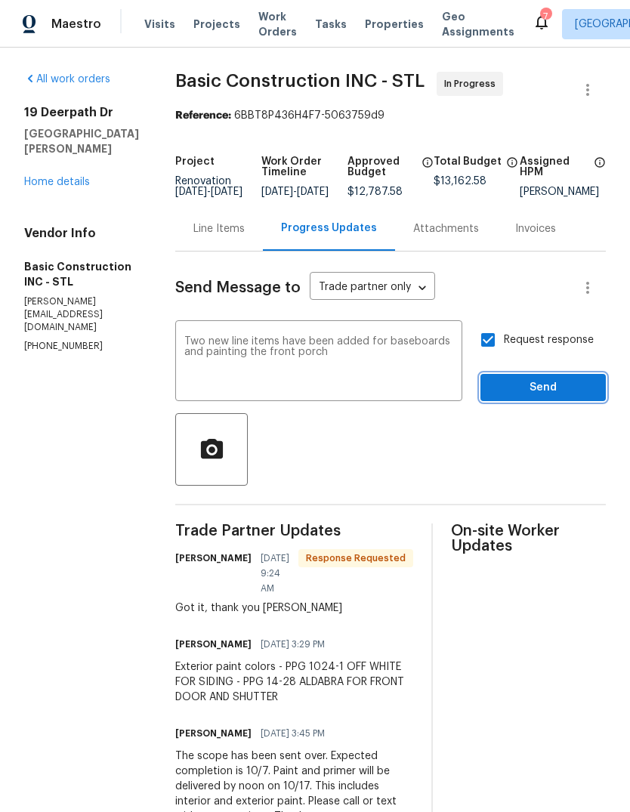
click at [582, 397] on span "Send" at bounding box center [542, 387] width 101 height 19
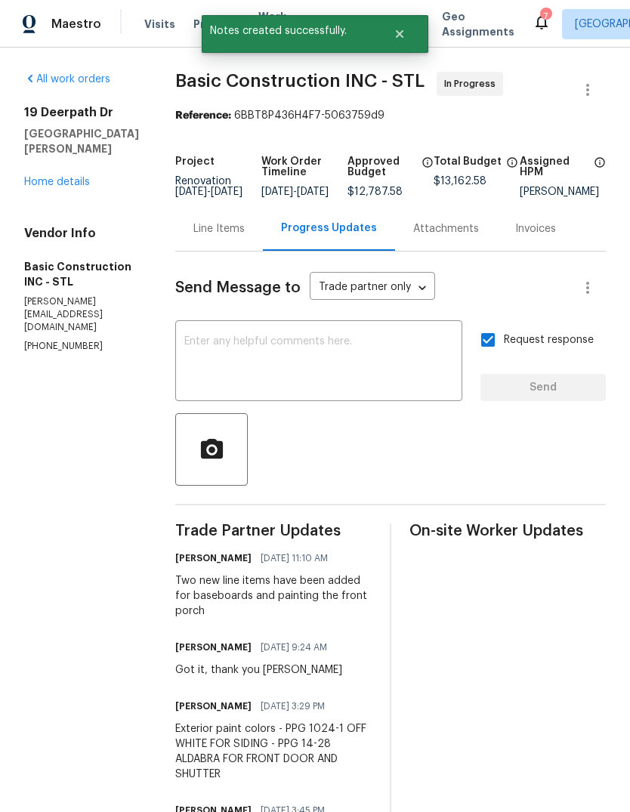
click at [82, 177] on link "Home details" at bounding box center [57, 182] width 66 height 11
